Goal: Task Accomplishment & Management: Complete application form

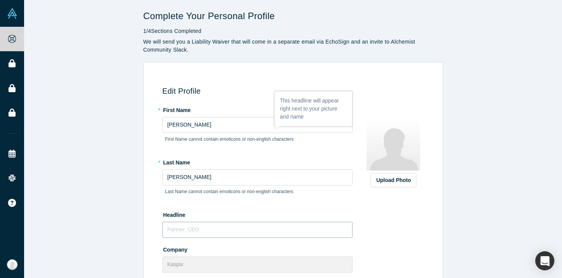
scroll to position [89, 0]
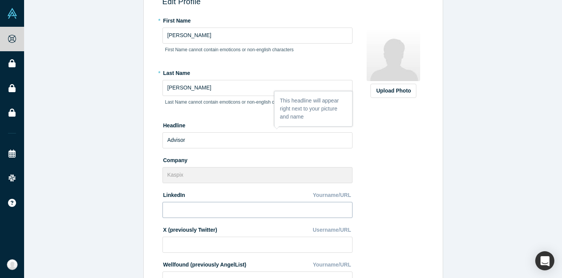
type input "Advisor"
click at [217, 211] on input at bounding box center [257, 210] width 190 height 16
paste input "[URL][DOMAIN_NAME]"
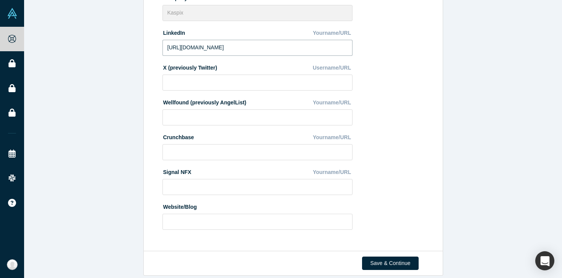
scroll to position [260, 0]
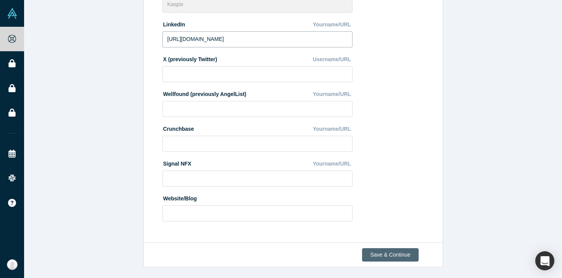
type input "[URL][DOMAIN_NAME]"
click at [387, 254] on button "Save & Continue" at bounding box center [390, 254] width 56 height 13
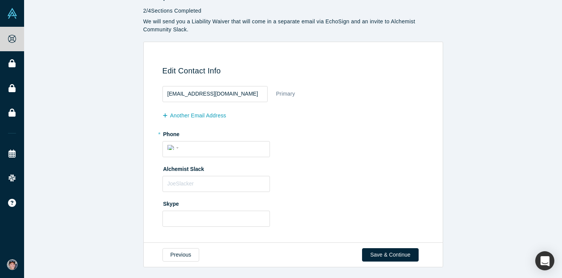
scroll to position [0, 0]
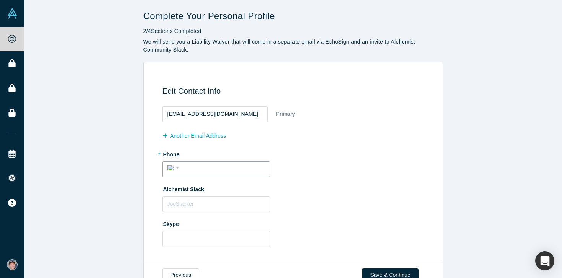
click at [226, 170] on input "tel" at bounding box center [223, 167] width 84 height 11
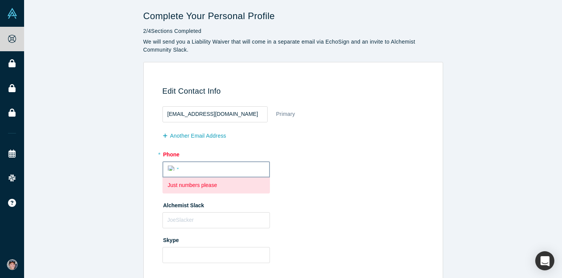
click at [177, 168] on span "Country" at bounding box center [178, 169] width 2 height 2
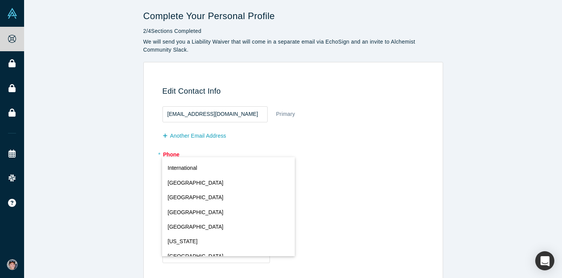
scroll to position [3381, 0]
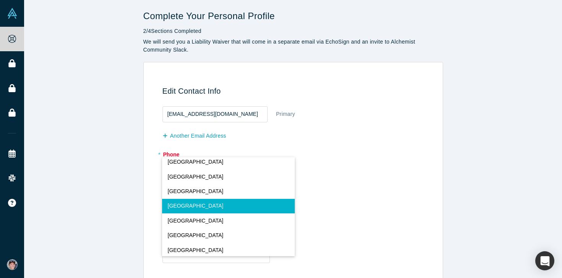
click at [182, 205] on span "[GEOGRAPHIC_DATA]" at bounding box center [196, 206] width 56 height 8
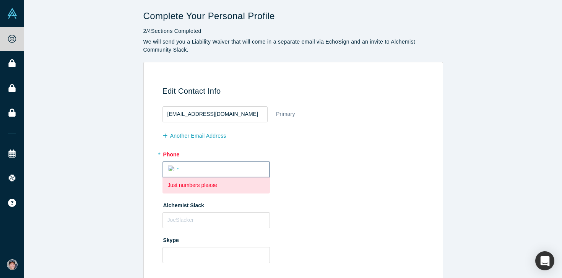
click at [184, 167] on input "tel" at bounding box center [223, 168] width 83 height 11
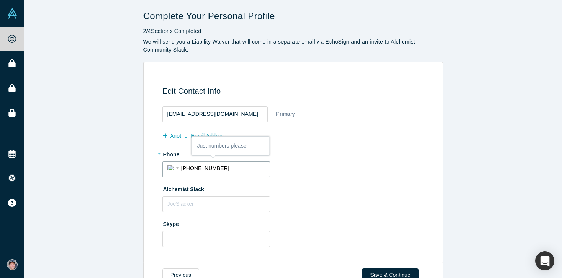
scroll to position [20, 0]
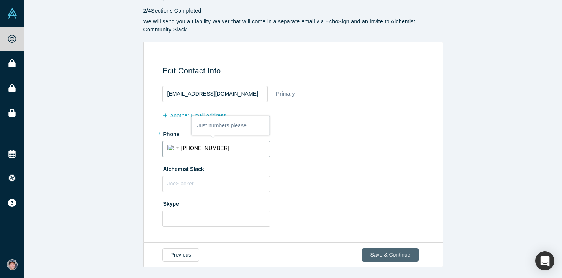
type input "[PHONE_NUMBER]"
click at [379, 252] on button "Save & Continue" at bounding box center [390, 254] width 56 height 13
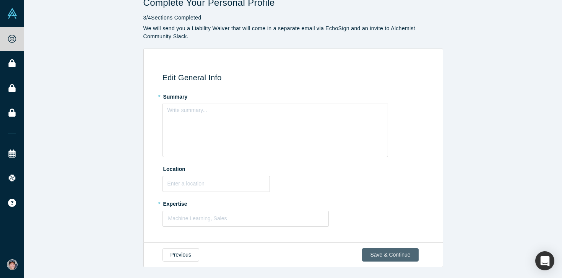
scroll to position [0, 0]
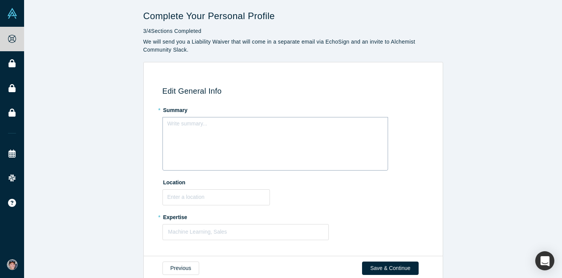
click at [307, 161] on div "Write summary..." at bounding box center [275, 144] width 226 height 54
click at [219, 203] on input "text" at bounding box center [215, 197] width 107 height 16
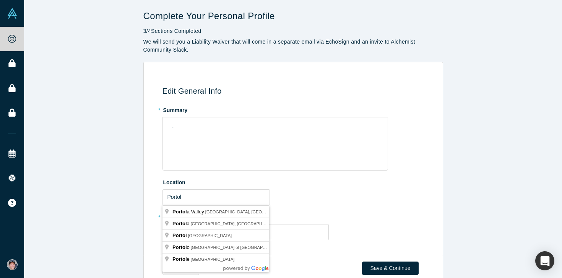
type input "[GEOGRAPHIC_DATA], [GEOGRAPHIC_DATA], [GEOGRAPHIC_DATA]"
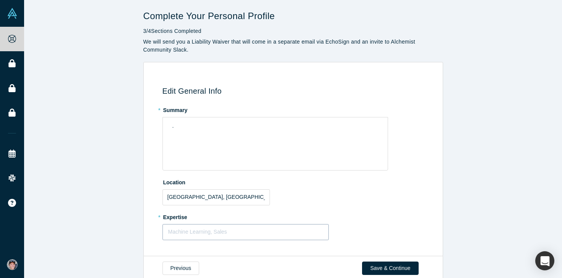
click at [204, 232] on div at bounding box center [245, 232] width 155 height 10
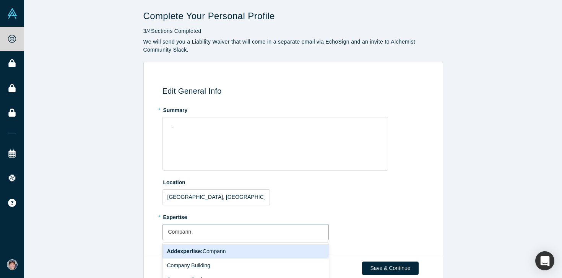
type input "Compan"
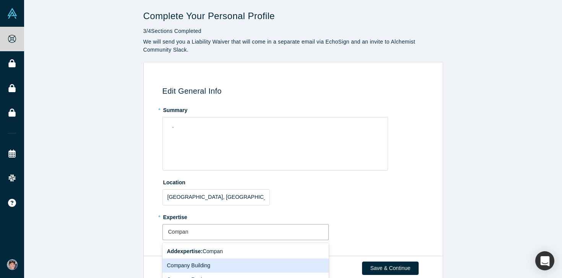
click at [198, 265] on div "Company Building" at bounding box center [245, 265] width 167 height 14
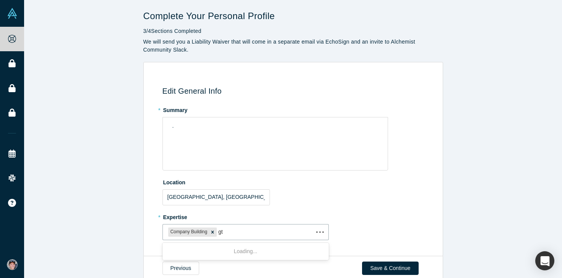
type input "gtm"
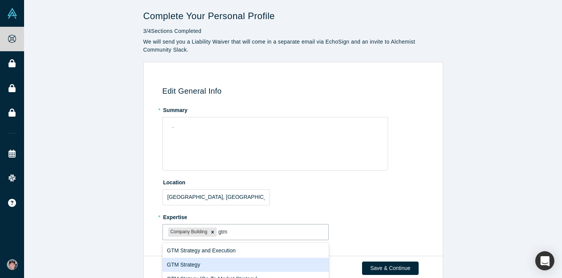
scroll to position [42, 0]
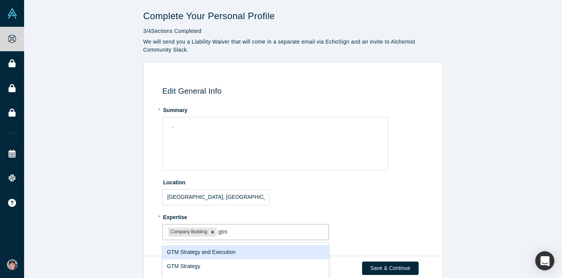
click at [179, 249] on div "GTM Strategy and Execution" at bounding box center [245, 252] width 167 height 14
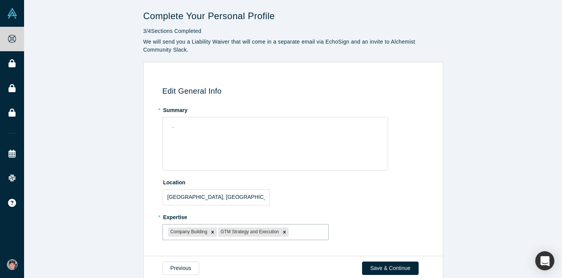
scroll to position [13, 0]
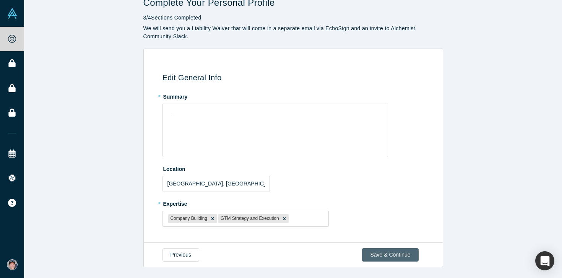
click at [393, 258] on button "Save & Continue" at bounding box center [390, 254] width 56 height 13
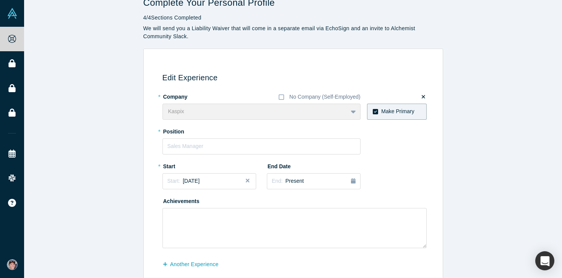
scroll to position [0, 0]
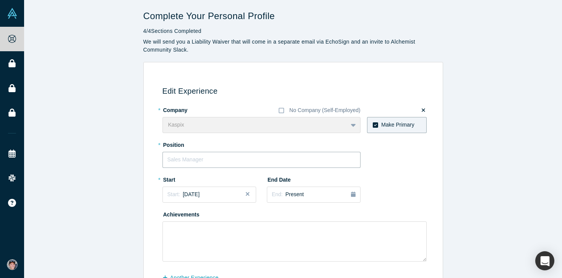
click at [241, 162] on input "text" at bounding box center [261, 160] width 198 height 16
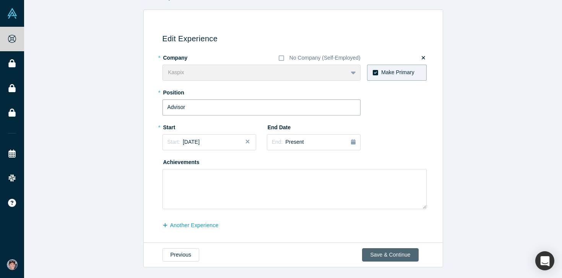
type input "Advisor"
click at [392, 255] on button "Save & Continue" at bounding box center [390, 254] width 56 height 13
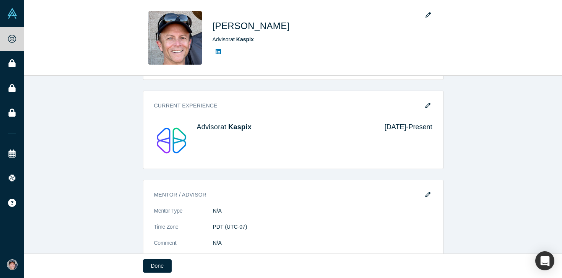
scroll to position [232, 0]
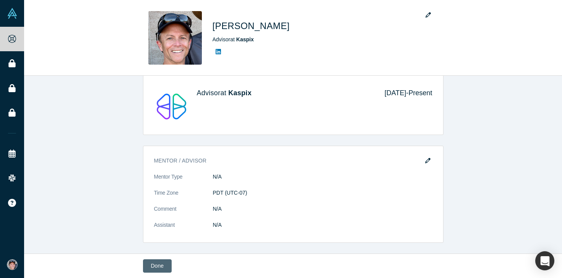
click at [156, 266] on button "Done" at bounding box center [157, 265] width 29 height 13
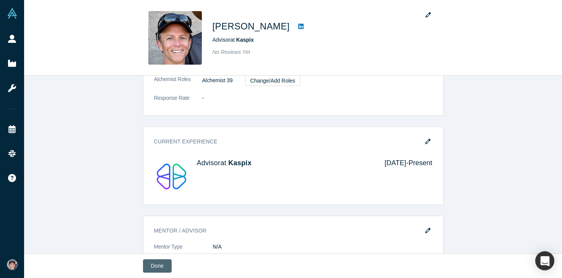
scroll to position [302, 0]
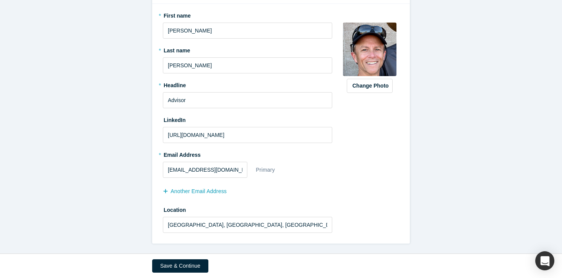
scroll to position [106, 0]
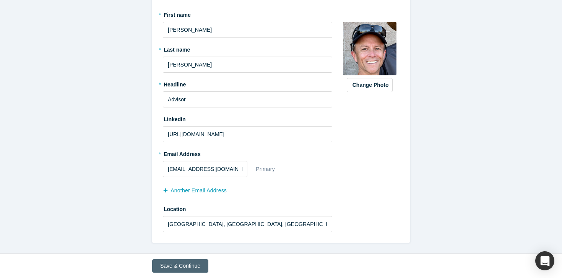
click at [176, 267] on button "Save & Continue" at bounding box center [180, 265] width 56 height 13
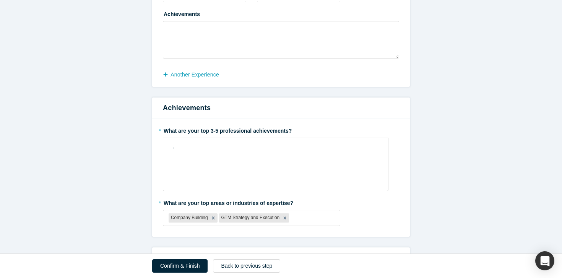
scroll to position [213, 0]
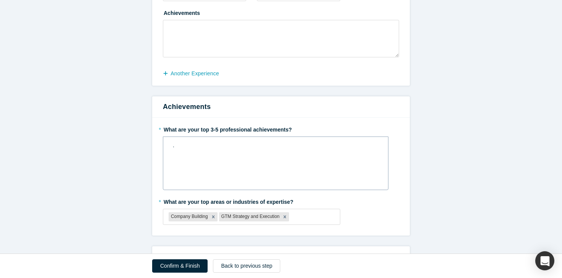
click at [187, 155] on div "." at bounding box center [276, 163] width 226 height 54
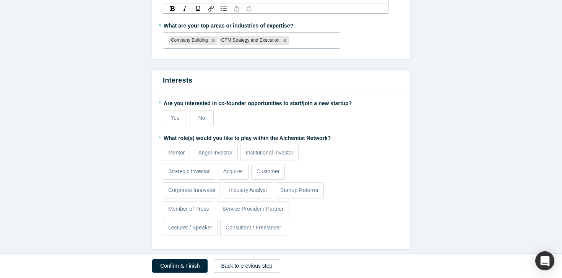
scroll to position [395, 0]
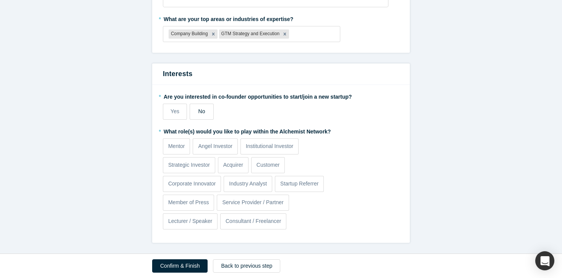
click at [199, 110] on span "No" at bounding box center [201, 111] width 7 height 6
click at [0, 0] on input "No" at bounding box center [0, 0] width 0 height 0
click at [178, 145] on p "Mentor" at bounding box center [176, 146] width 17 height 8
click at [0, 0] on input "Mentor" at bounding box center [0, 0] width 0 height 0
click at [188, 263] on button "Confirm & Finish" at bounding box center [179, 265] width 55 height 13
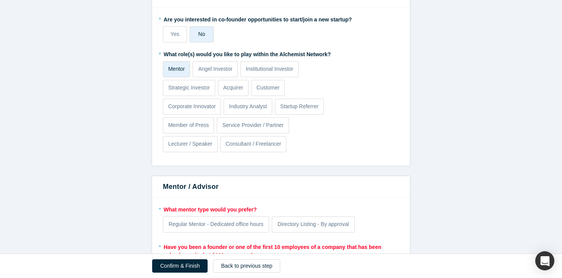
scroll to position [592, 0]
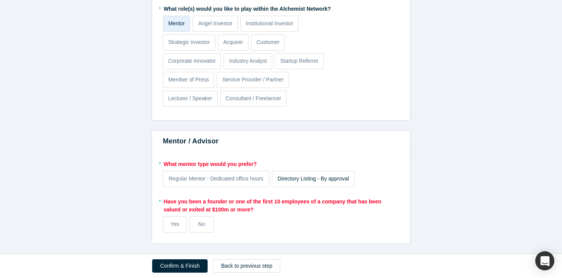
click at [293, 178] on span "Directory Listing - By approval" at bounding box center [313, 178] width 71 height 6
click at [0, 0] on input "Directory Listing - By approval" at bounding box center [0, 0] width 0 height 0
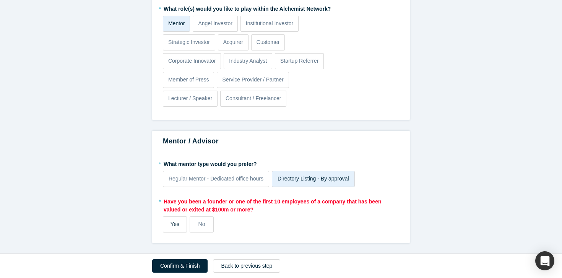
click at [174, 224] on span "Yes" at bounding box center [174, 224] width 9 height 6
click at [0, 0] on input "Yes" at bounding box center [0, 0] width 0 height 0
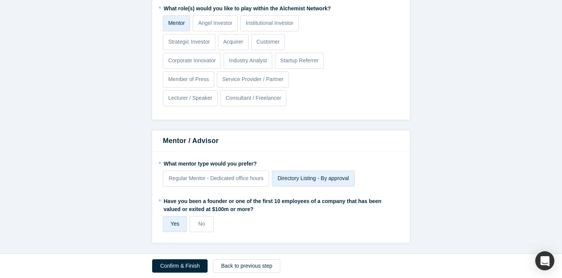
scroll to position [518, 0]
click at [182, 265] on button "Confirm & Finish" at bounding box center [179, 265] width 55 height 13
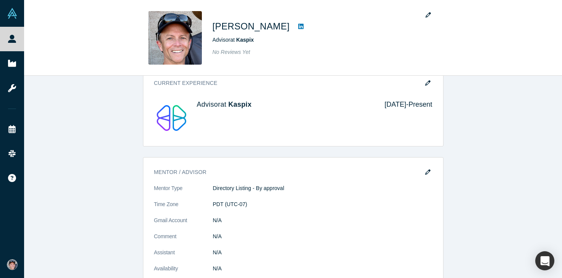
scroll to position [272, 0]
